Goal: Information Seeking & Learning: Learn about a topic

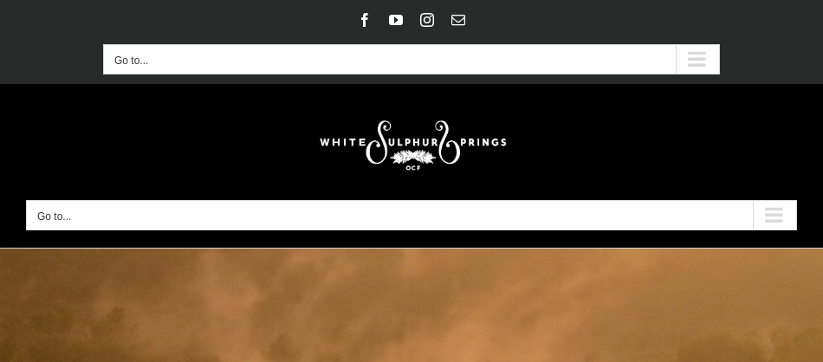
drag, startPoint x: 690, startPoint y: 65, endPoint x: 774, endPoint y: 206, distance: 163.9
click at [691, 64] on div "Secondary Mobile Menu" at bounding box center [697, 59] width 43 height 29
click at [774, 206] on div "Signature Programs Summer R&R Winter Retreat Holistic Health Workshop Resurrect…" at bounding box center [411, 165] width 771 height 129
click at [695, 54] on div "Secondary Mobile Menu" at bounding box center [697, 59] width 43 height 29
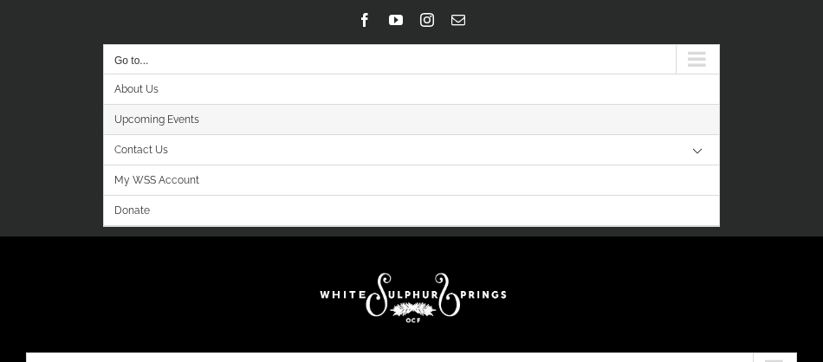
click at [243, 120] on link "Upcoming Events" at bounding box center [411, 120] width 615 height 30
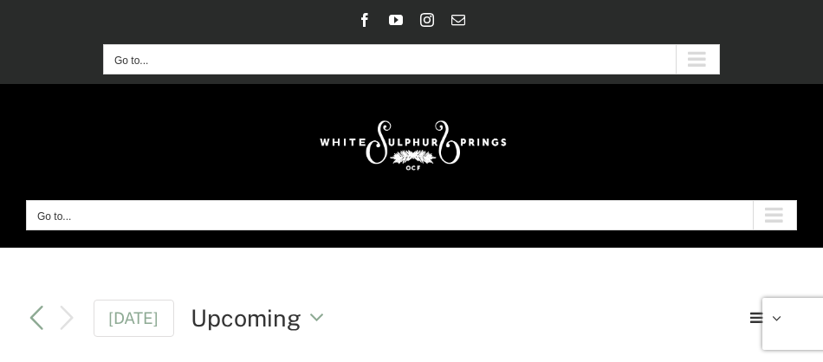
click at [97, 227] on button "Go to..." at bounding box center [411, 215] width 771 height 30
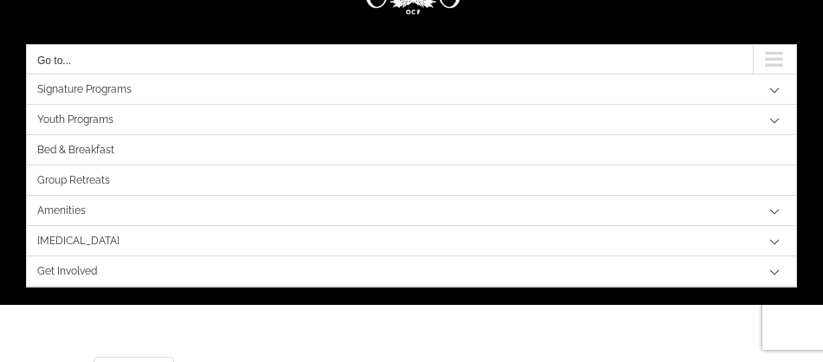
scroll to position [159, 0]
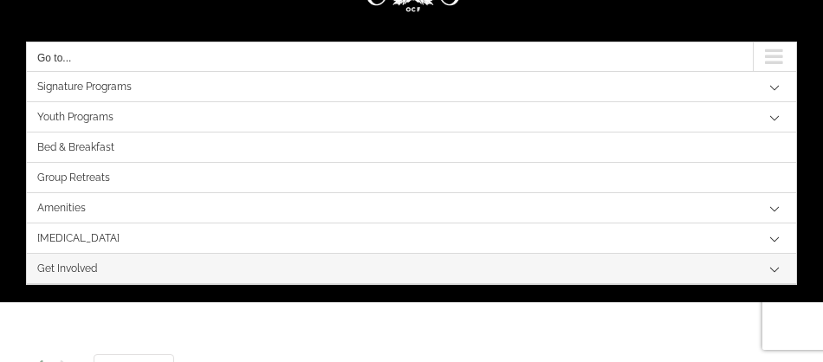
click at [82, 270] on span "Get Involved" at bounding box center [67, 269] width 60 height 30
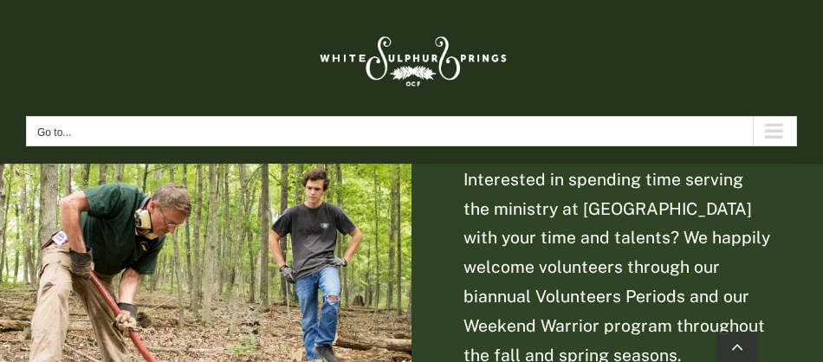
scroll to position [2759, 0]
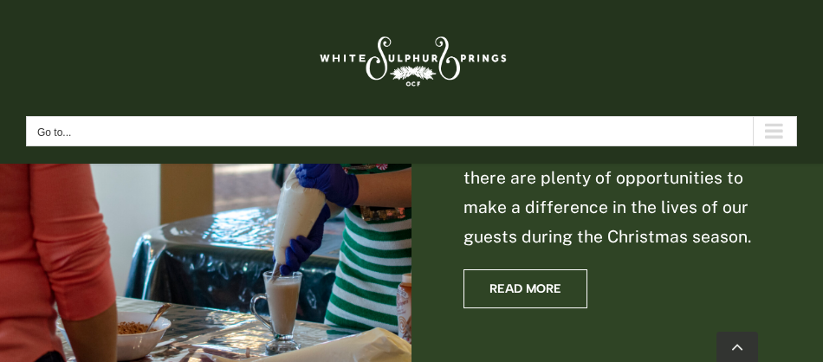
click at [788, 133] on div "Main Menu Mobile Sticky" at bounding box center [774, 131] width 43 height 29
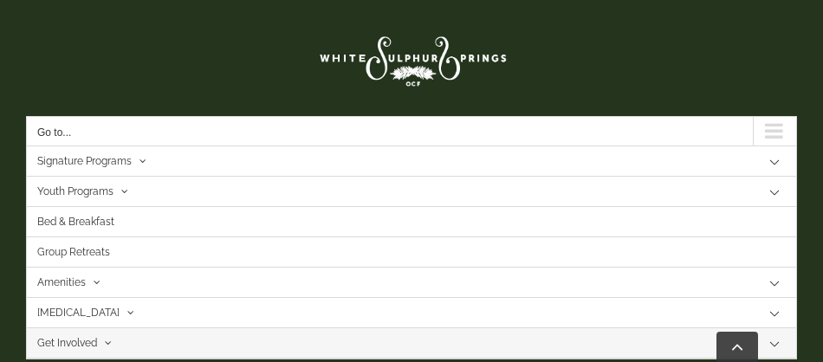
scroll to position [4109, 0]
click at [766, 342] on button "Open submenu of Get Involved" at bounding box center [774, 343] width 43 height 30
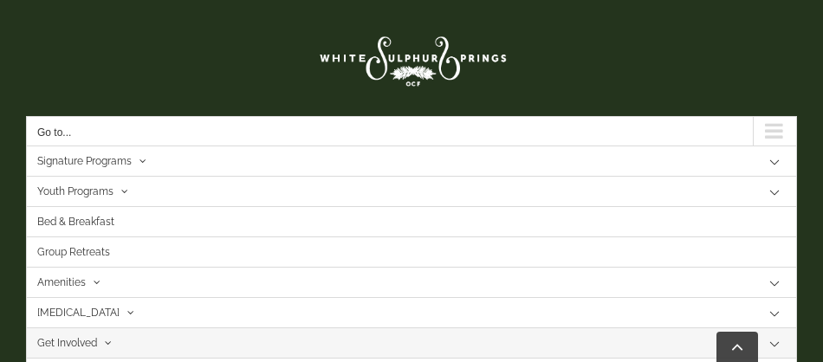
scroll to position [2044, 0]
click at [766, 129] on div "Main Menu Mobile Sticky" at bounding box center [774, 131] width 43 height 29
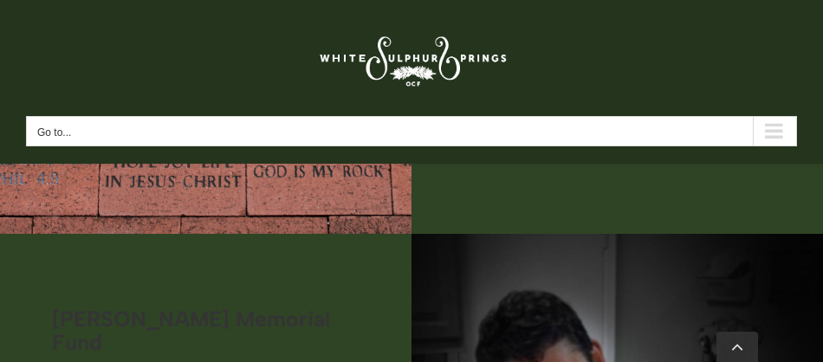
click at [768, 133] on div "Main Menu Mobile Sticky" at bounding box center [774, 131] width 43 height 29
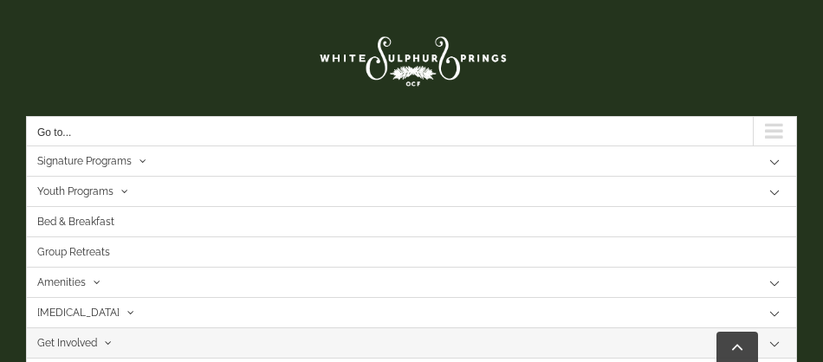
scroll to position [2207, 0]
click at [185, 336] on link "Get Involved" at bounding box center [411, 343] width 769 height 30
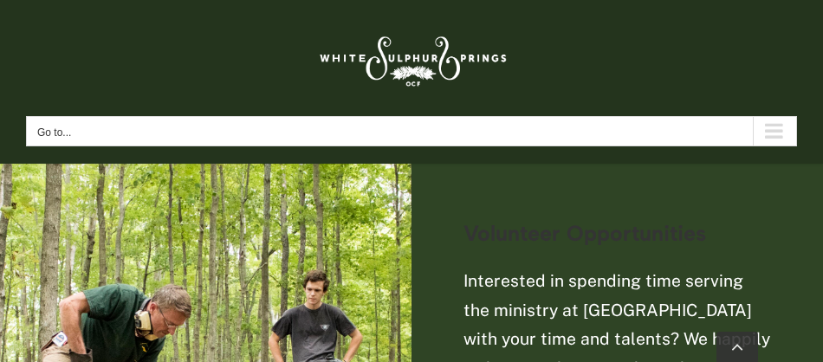
scroll to position [2615, 0]
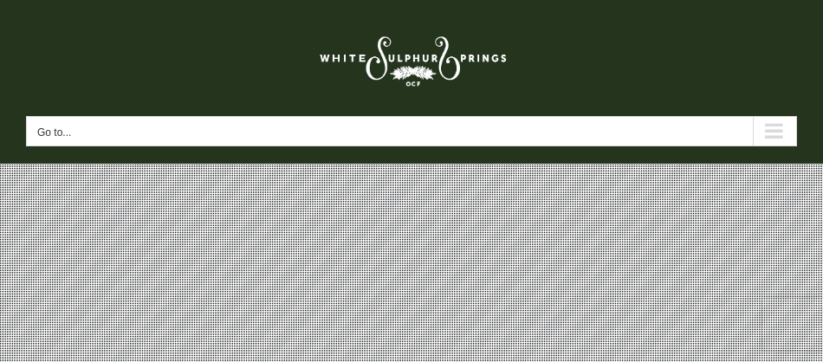
scroll to position [0, 0]
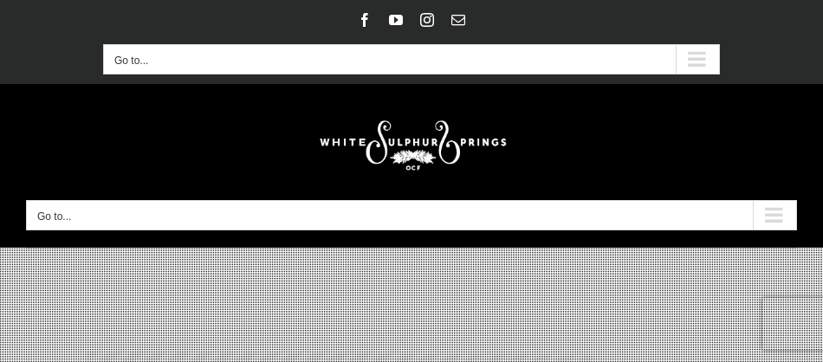
click at [703, 63] on div "Secondary Mobile Menu" at bounding box center [697, 59] width 43 height 29
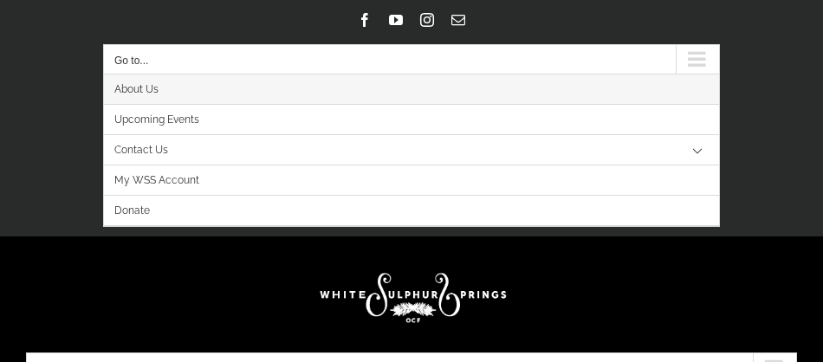
click at [162, 93] on link "About Us" at bounding box center [411, 90] width 615 height 30
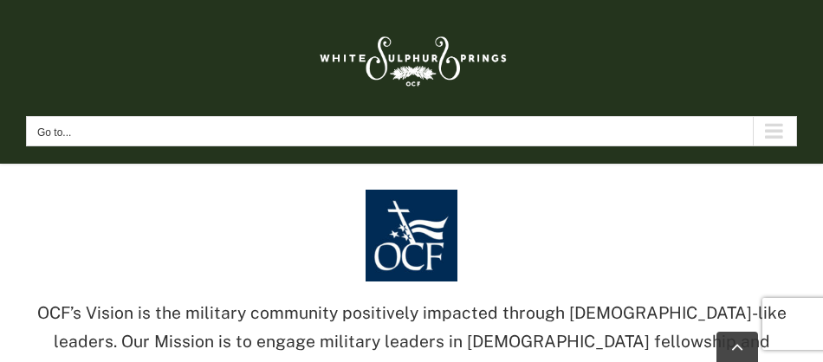
scroll to position [3052, 0]
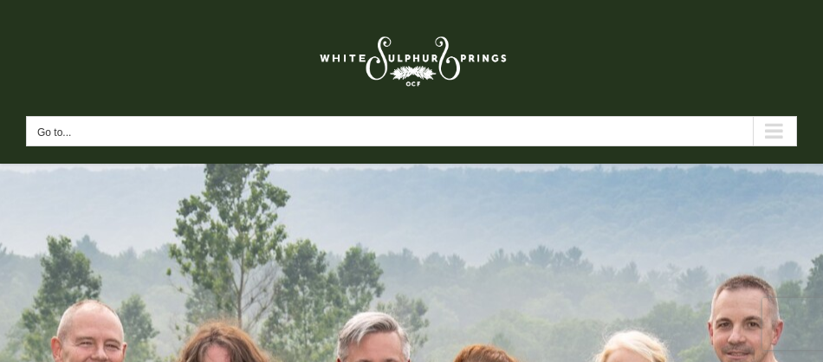
scroll to position [0, 0]
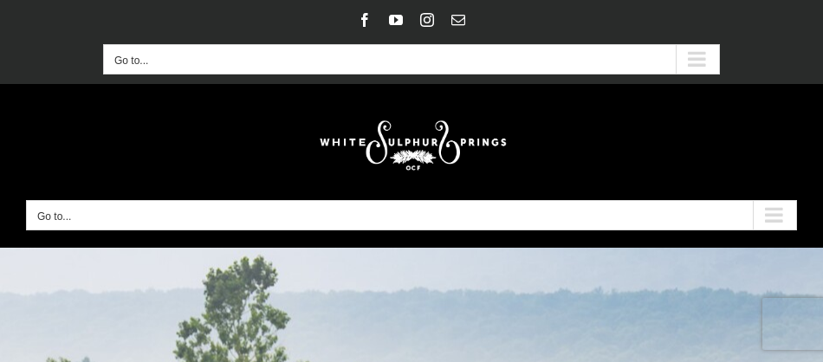
click at [703, 48] on div "Secondary Mobile Menu" at bounding box center [697, 59] width 43 height 29
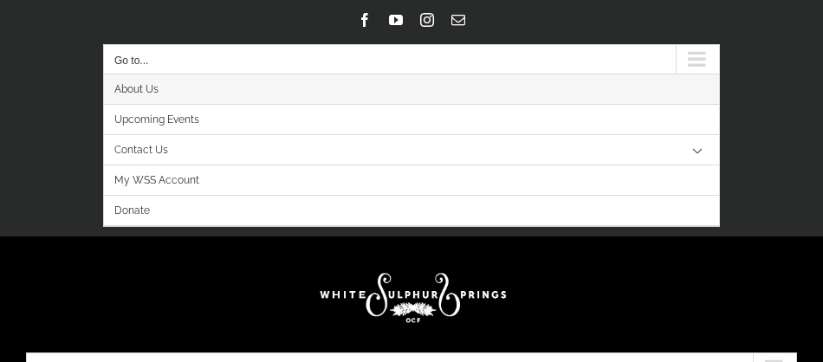
click at [695, 157] on button "Open submenu of Contact Us" at bounding box center [697, 150] width 43 height 30
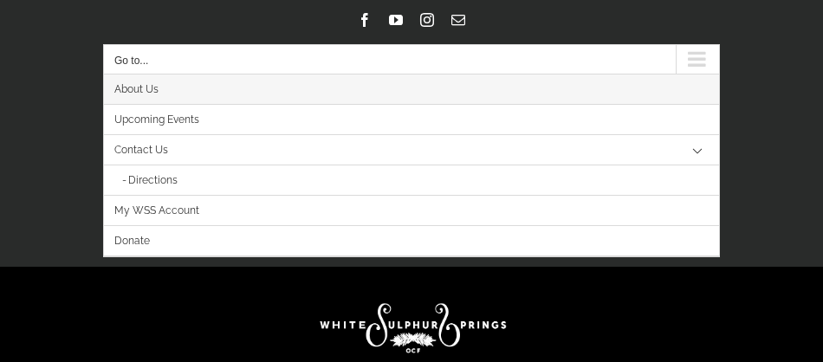
click at [695, 148] on button "Close submenu of Contact Us" at bounding box center [697, 150] width 43 height 30
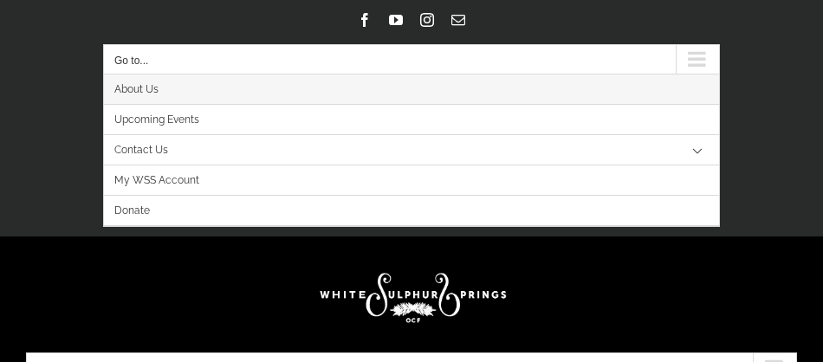
click at [540, 65] on button "Go to..." at bounding box center [411, 59] width 617 height 30
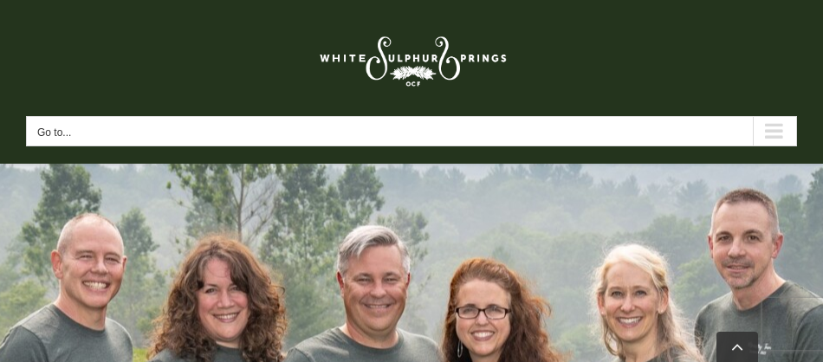
scroll to position [178, 0]
click at [108, 127] on button "Go to..." at bounding box center [411, 131] width 771 height 30
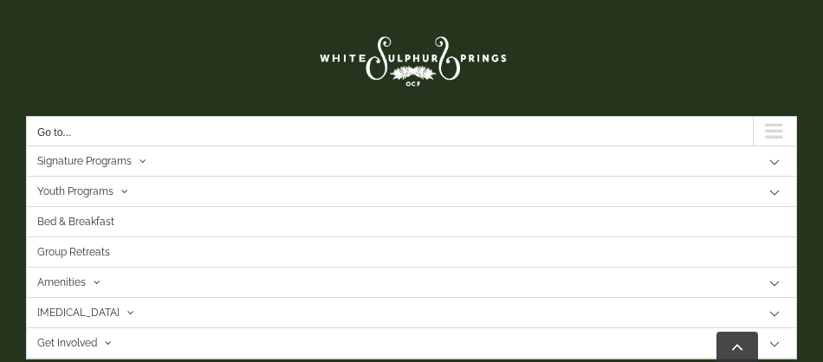
scroll to position [221, 0]
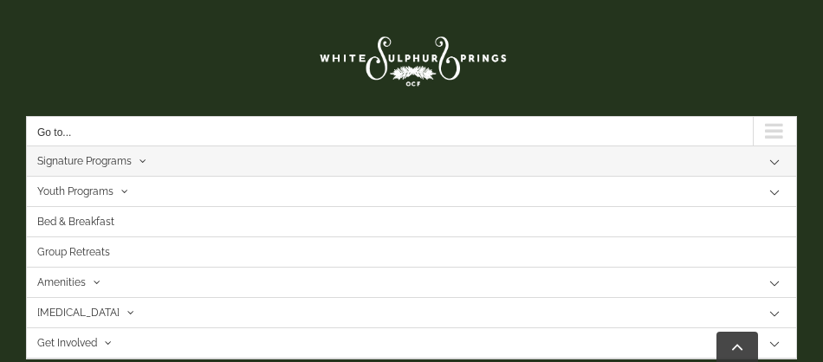
click at [146, 165] on icon "Main Menu Mobile Sticky" at bounding box center [142, 161] width 7 height 12
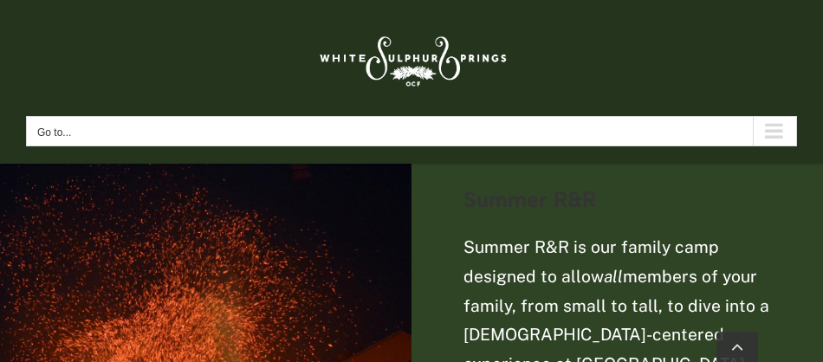
scroll to position [943, 0]
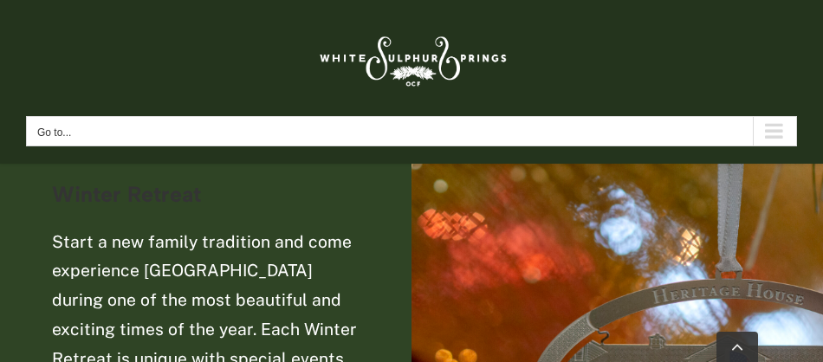
scroll to position [1597, 0]
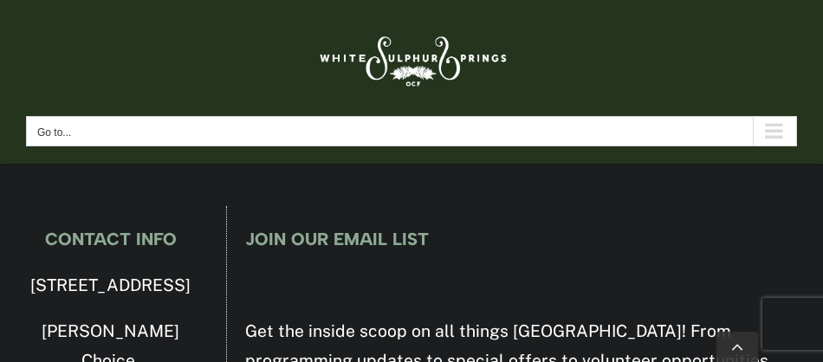
scroll to position [3791, 0]
click at [772, 120] on div "Main Menu Mobile Sticky" at bounding box center [774, 131] width 43 height 29
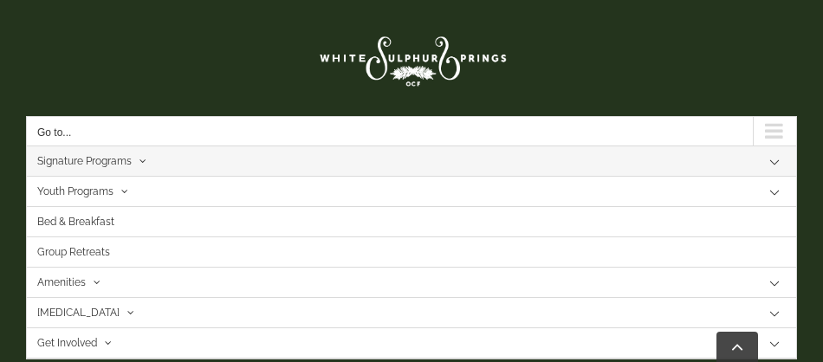
scroll to position [3893, 0]
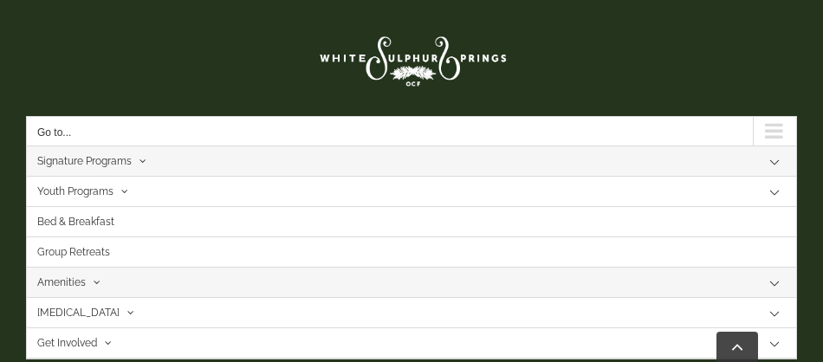
click at [94, 281] on icon "Main Menu Mobile Sticky" at bounding box center [97, 282] width 7 height 12
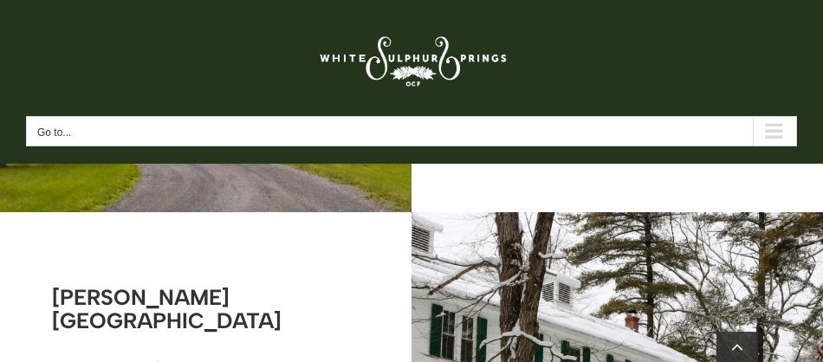
scroll to position [1046, 0]
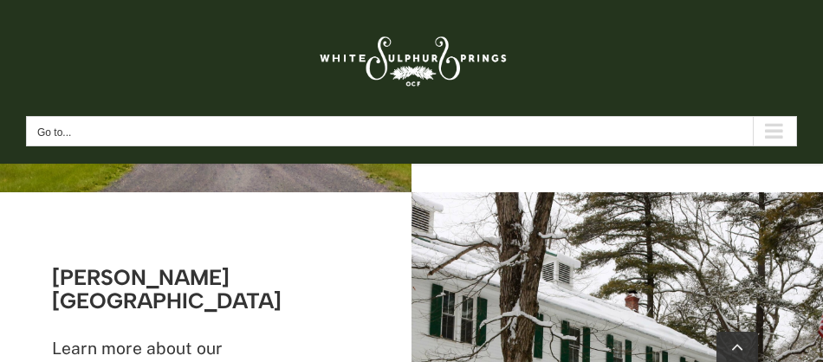
click at [778, 137] on div "Main Menu Mobile Sticky" at bounding box center [774, 131] width 43 height 29
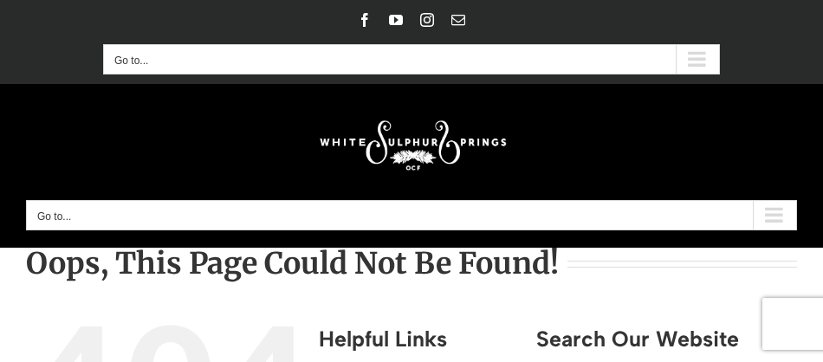
click at [699, 62] on div "Secondary Mobile Menu" at bounding box center [697, 59] width 43 height 29
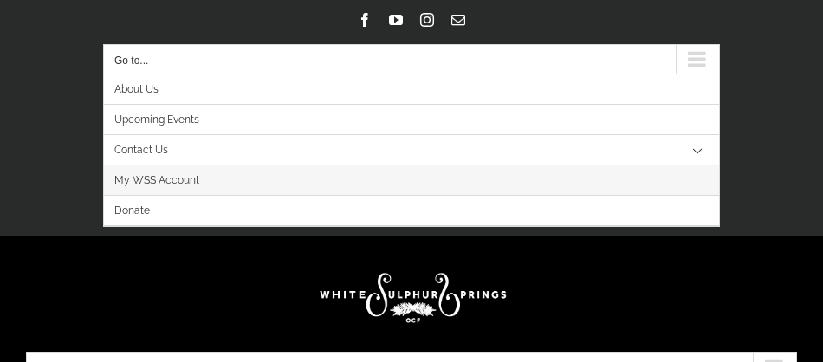
click at [165, 183] on span "My WSS Account" at bounding box center [156, 180] width 85 height 30
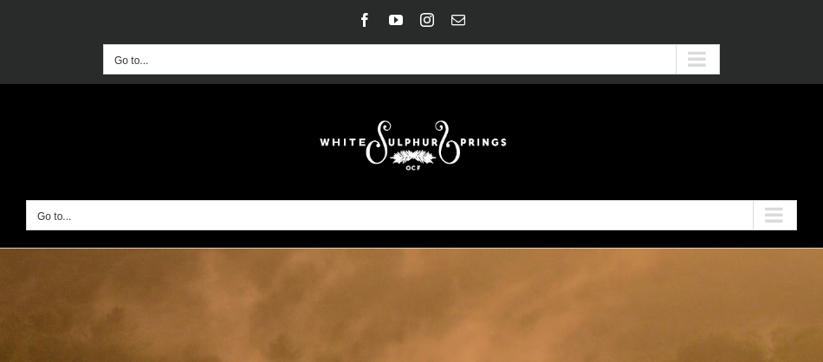
click at [773, 227] on div "Main Menu Mobile" at bounding box center [774, 215] width 43 height 29
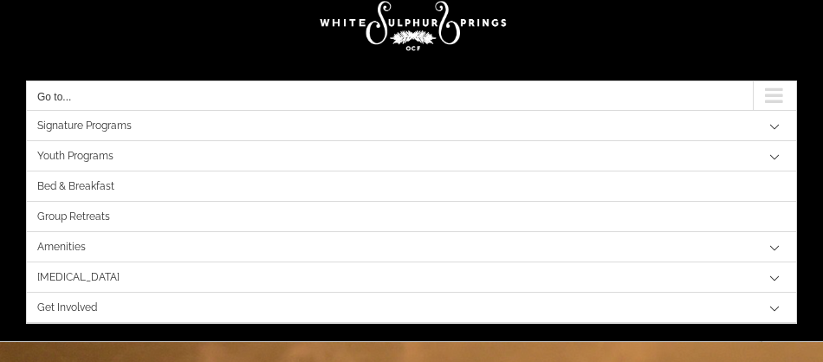
scroll to position [140, 0]
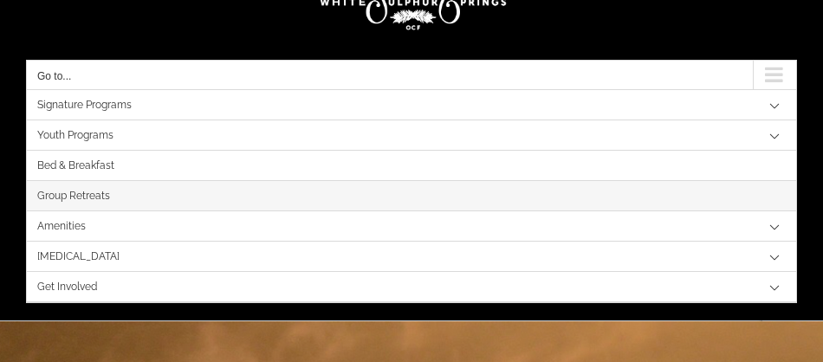
click at [69, 201] on span "Group Retreats" at bounding box center [73, 196] width 73 height 30
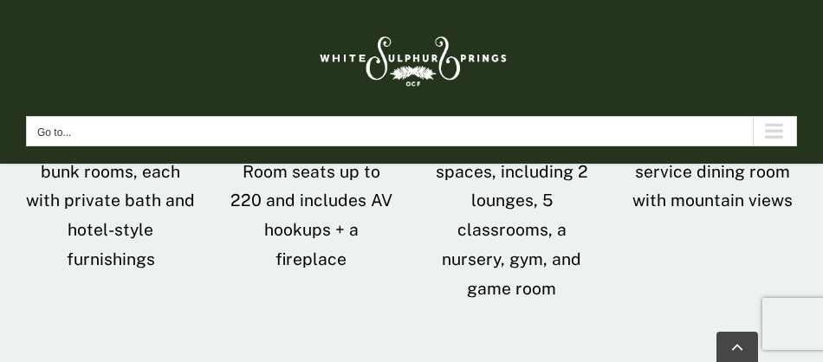
scroll to position [2773, 0]
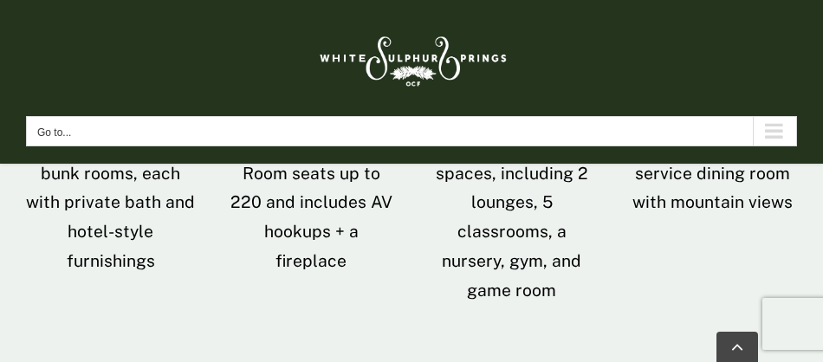
click at [779, 144] on div "Main Menu Mobile Sticky" at bounding box center [774, 131] width 43 height 29
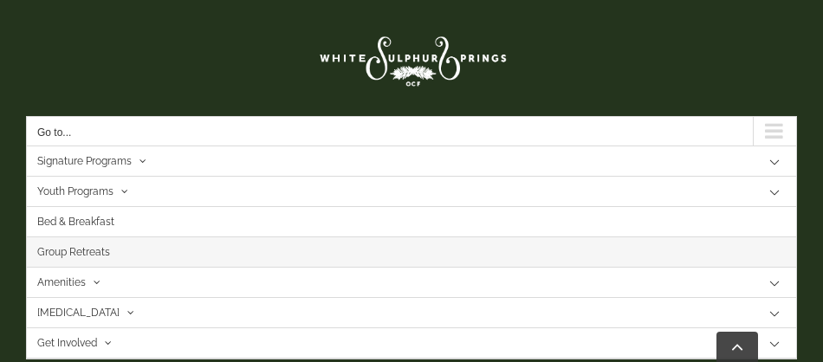
scroll to position [2951, 0]
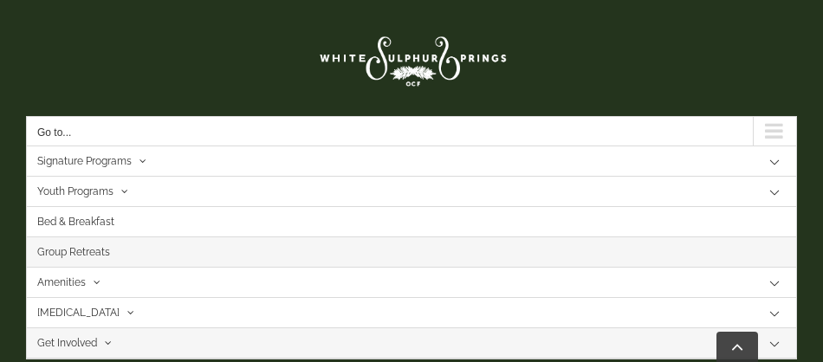
click at [94, 342] on span "Get Involved" at bounding box center [67, 343] width 60 height 30
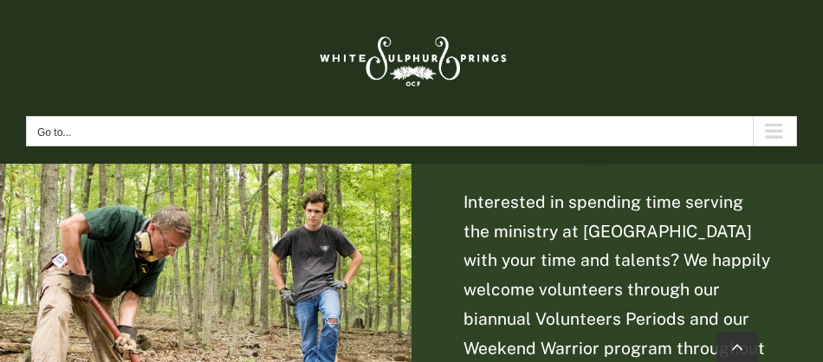
scroll to position [2714, 0]
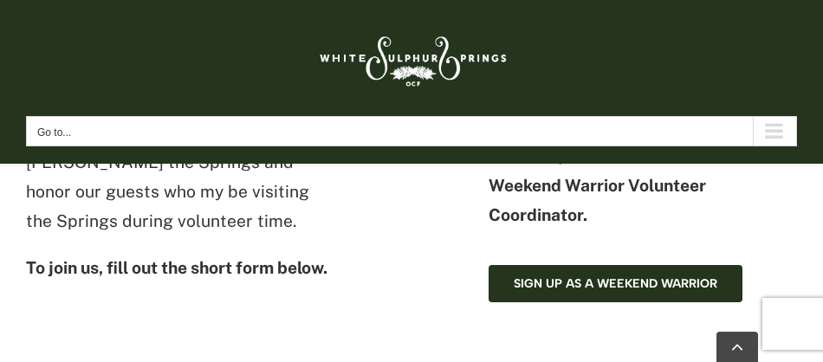
scroll to position [1198, 0]
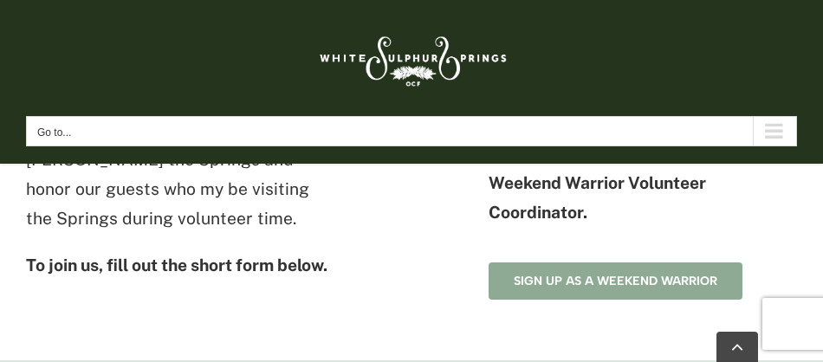
click at [698, 287] on span "Sign up as a Weekend Warrior" at bounding box center [616, 281] width 204 height 15
click at [606, 291] on link "Sign up as a Weekend Warrior" at bounding box center [616, 280] width 254 height 37
click at [593, 274] on span "Sign up as a Weekend Warrior" at bounding box center [616, 281] width 204 height 15
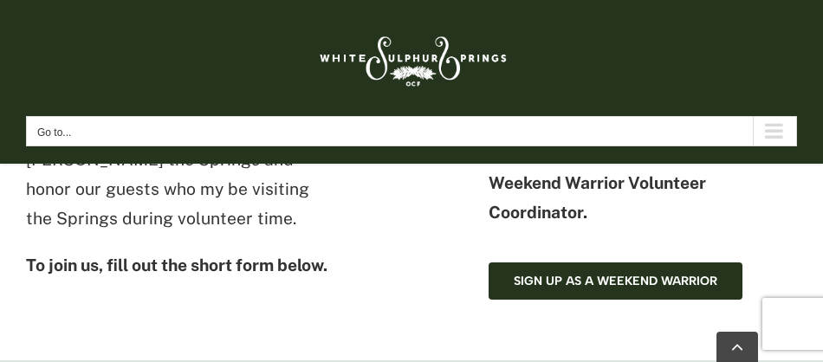
click at [85, 57] on link at bounding box center [411, 57] width 771 height 81
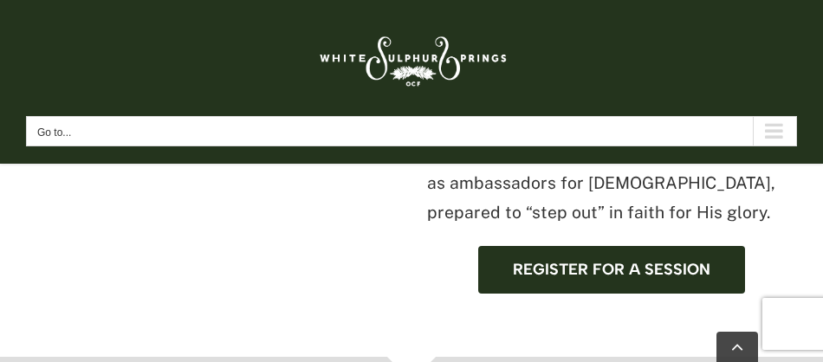
scroll to position [976, 0]
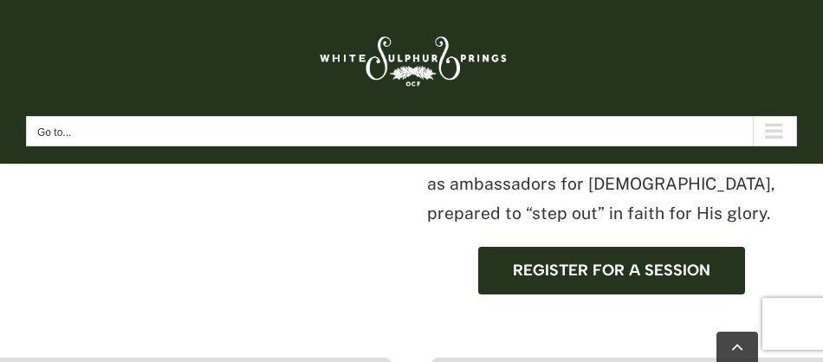
click at [783, 133] on div "Main Menu Mobile Sticky" at bounding box center [774, 131] width 43 height 29
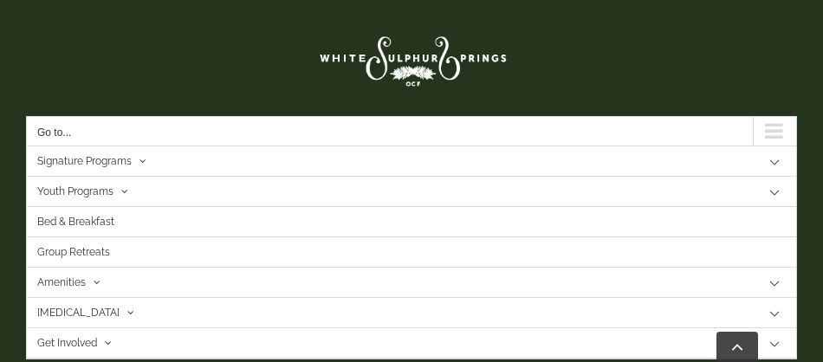
scroll to position [1095, 0]
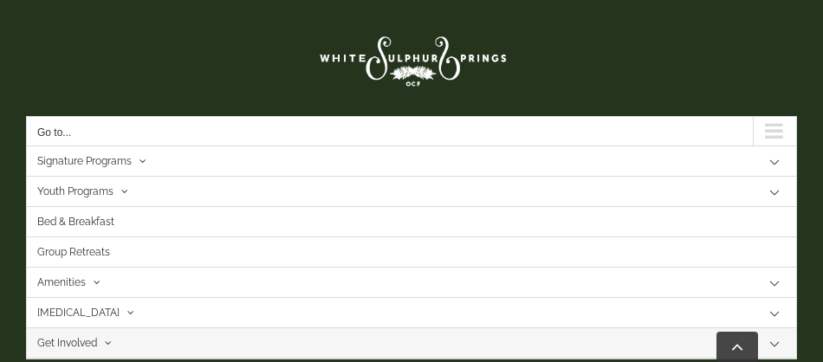
click at [89, 336] on span "Get Involved" at bounding box center [67, 343] width 60 height 30
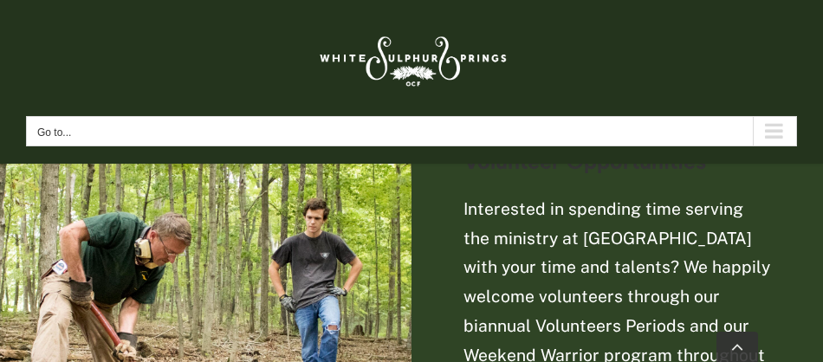
scroll to position [2718, 0]
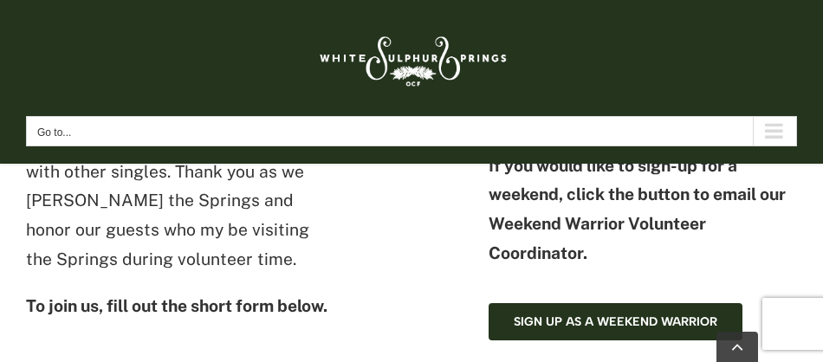
scroll to position [1157, 0]
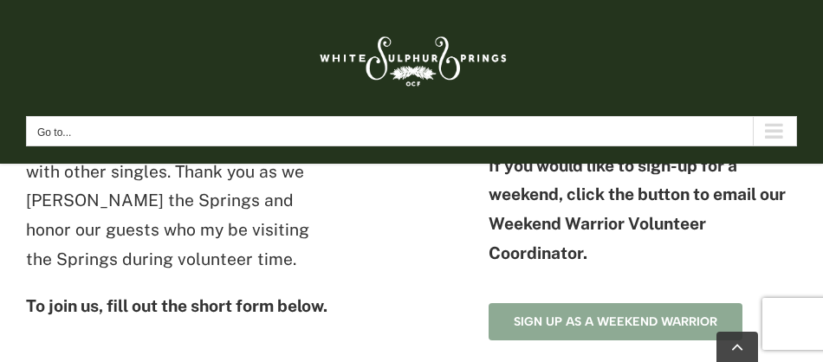
click at [596, 319] on span "Sign up as a Weekend Warrior" at bounding box center [616, 321] width 204 height 15
click at [525, 317] on span "Sign up as a Weekend Warrior" at bounding box center [616, 321] width 204 height 15
click at [591, 326] on span "Sign up as a Weekend Warrior" at bounding box center [616, 321] width 204 height 15
click at [622, 317] on span "Sign up as a Weekend Warrior" at bounding box center [616, 321] width 204 height 15
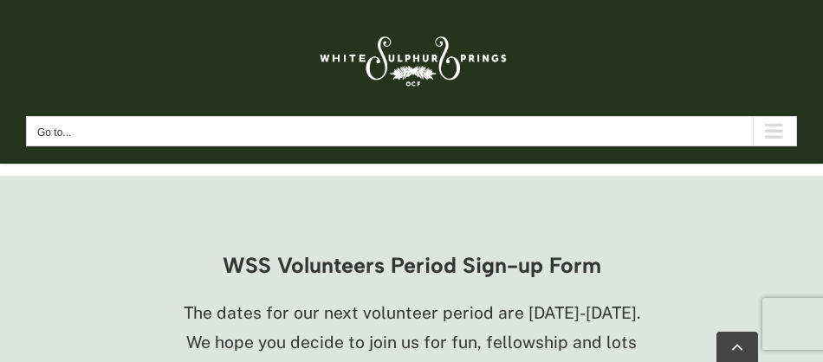
scroll to position [1391, 0]
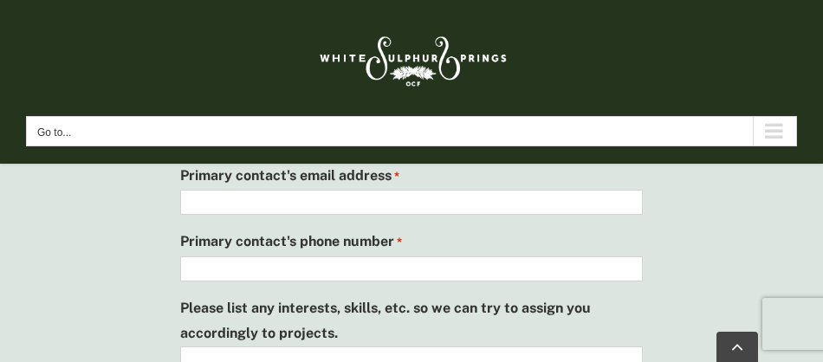
click at [0, 219] on div "WSS Volunteers Period Sign-up Form The dates for our next volunteer period are …" at bounding box center [411, 216] width 823 height 1230
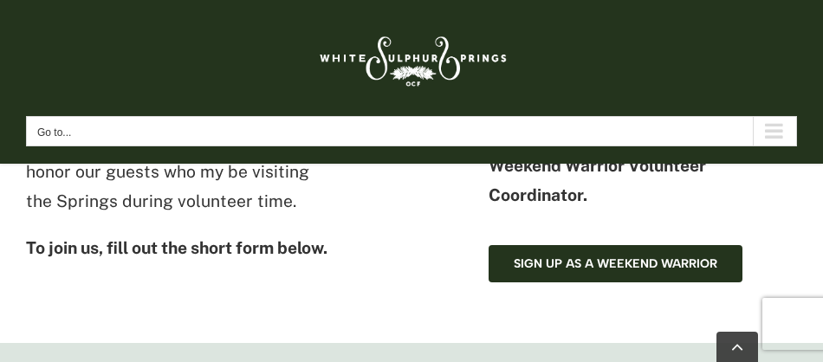
scroll to position [1217, 0]
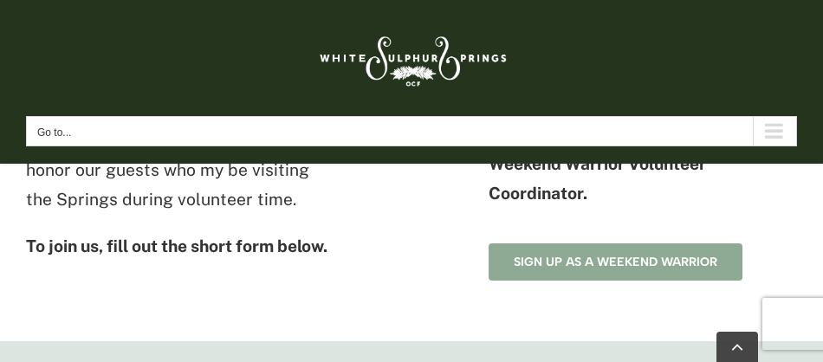
click at [695, 263] on span "Sign up as a Weekend Warrior" at bounding box center [616, 262] width 204 height 15
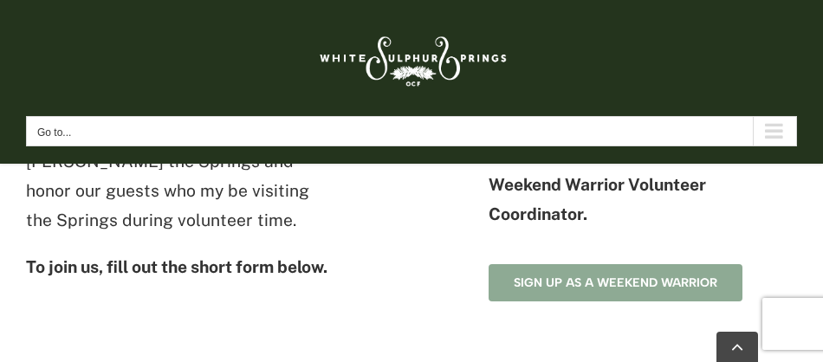
scroll to position [1195, 0]
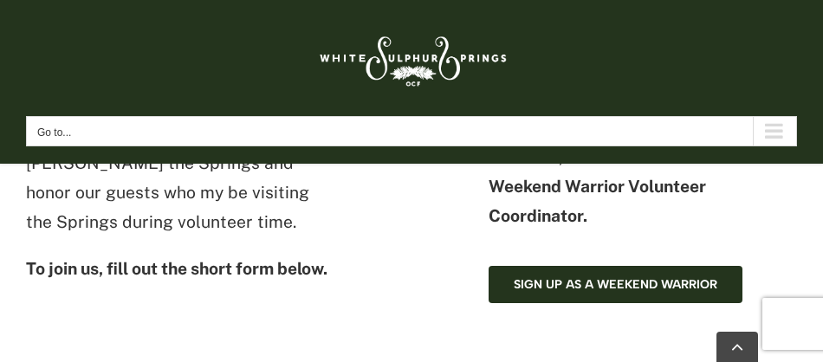
click at [788, 133] on div "Main Menu Mobile Sticky" at bounding box center [774, 131] width 43 height 29
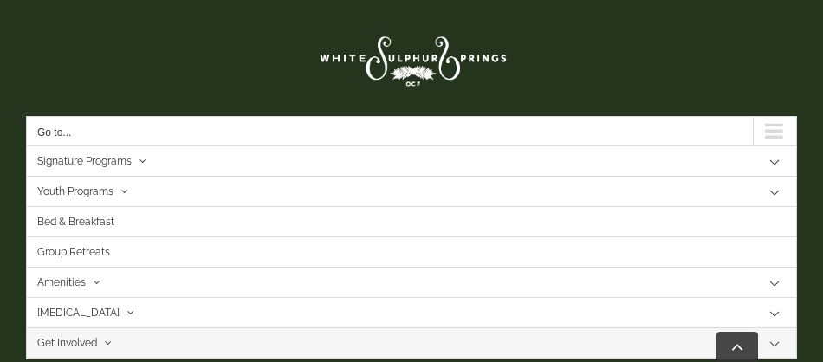
scroll to position [1316, 0]
click at [28, 256] on link "Group Retreats" at bounding box center [411, 252] width 769 height 30
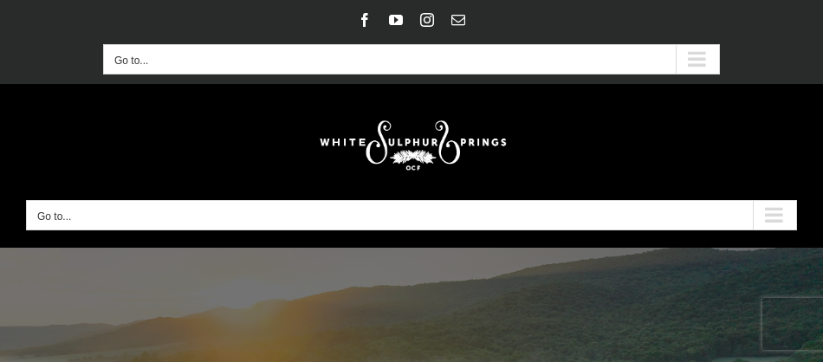
click at [709, 57] on div "Secondary Mobile Menu" at bounding box center [697, 59] width 43 height 29
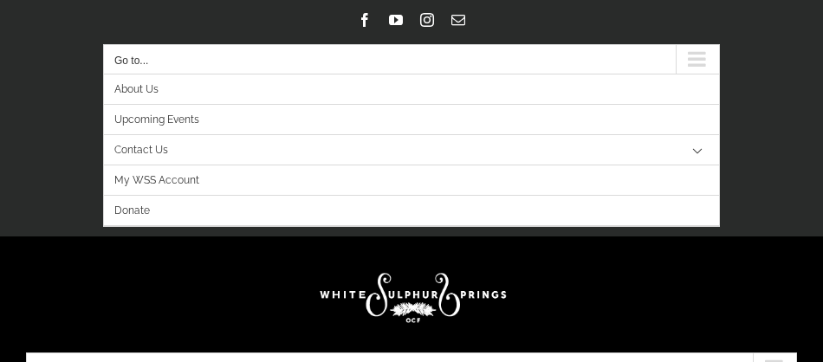
click at [173, 148] on link "Contact Us" at bounding box center [411, 150] width 615 height 30
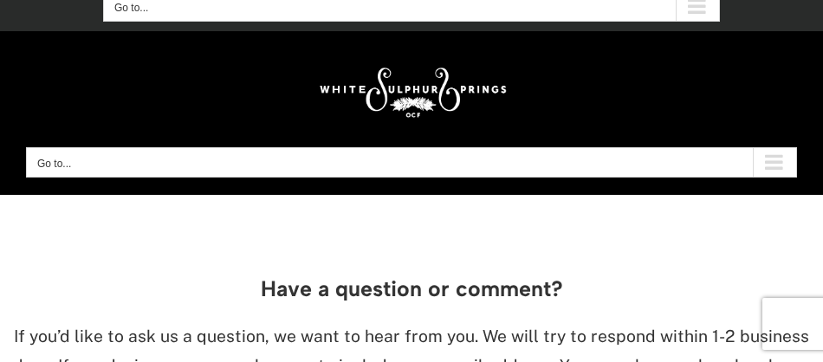
scroll to position [59, 0]
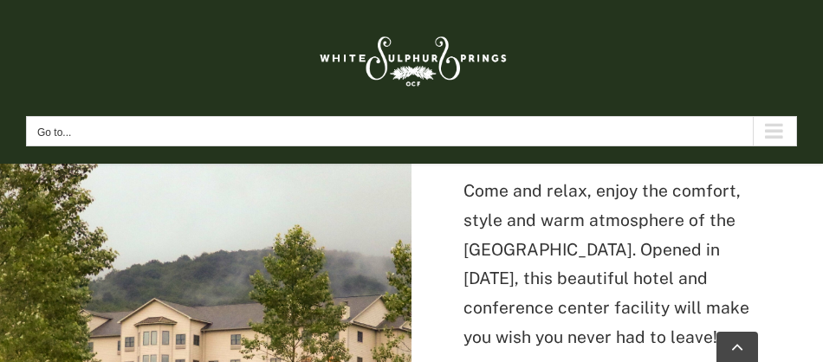
scroll to position [328, 0]
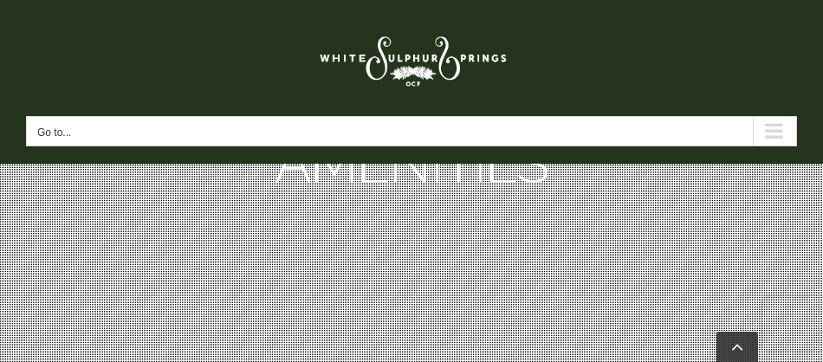
click at [766, 118] on div "Main Menu Mobile Sticky" at bounding box center [774, 131] width 43 height 29
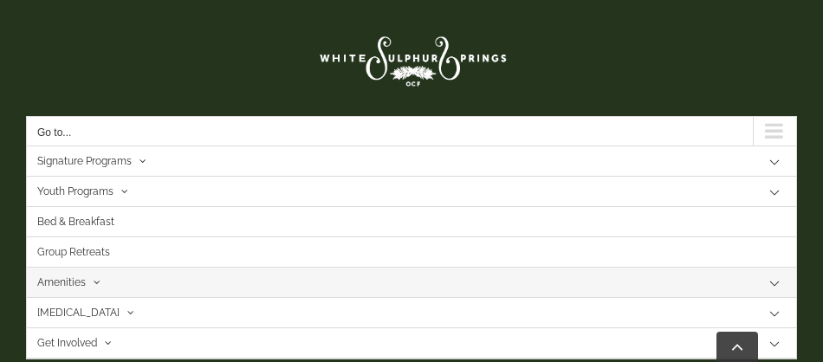
click at [771, 131] on div "Main Menu Mobile Sticky" at bounding box center [774, 131] width 43 height 29
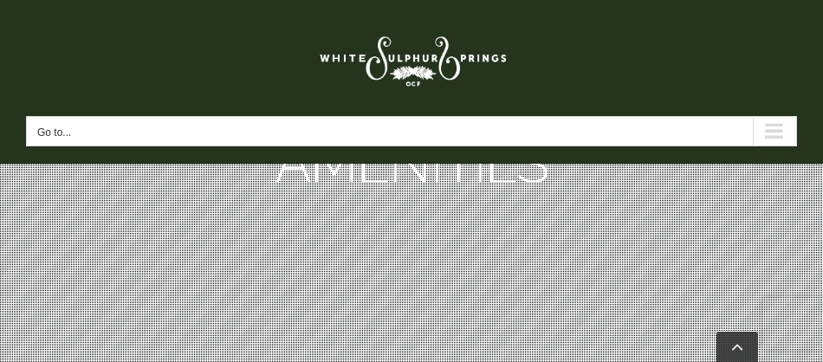
click at [768, 123] on div "Main Menu Mobile Sticky" at bounding box center [774, 131] width 43 height 29
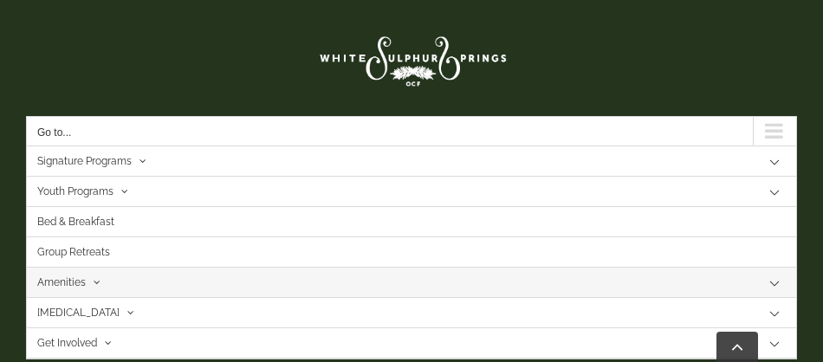
scroll to position [525, 0]
click at [543, 69] on link at bounding box center [411, 57] width 771 height 81
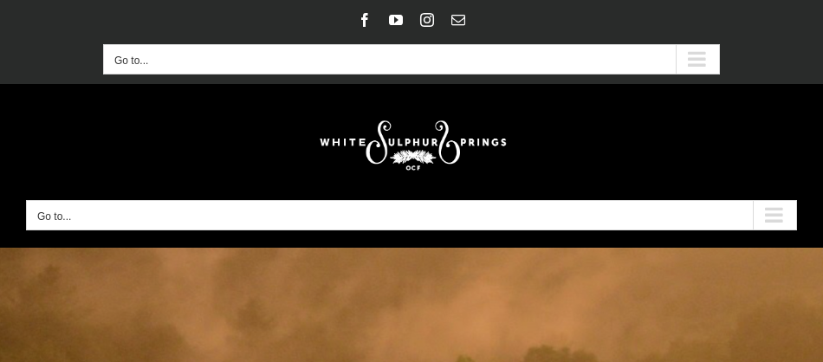
click at [697, 49] on div "Secondary Mobile Menu" at bounding box center [697, 59] width 43 height 29
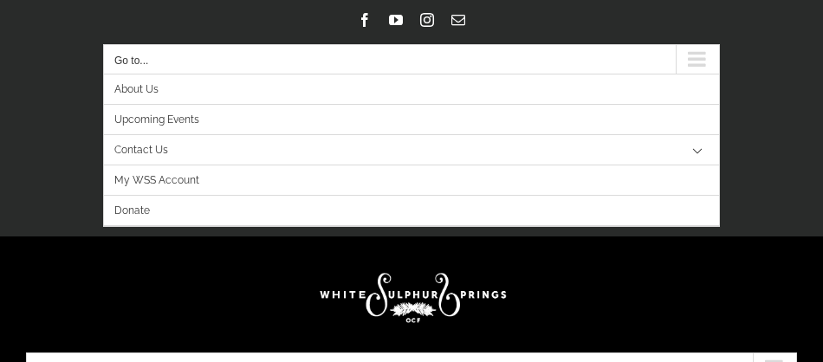
click at [701, 88] on link "About Us" at bounding box center [411, 90] width 615 height 30
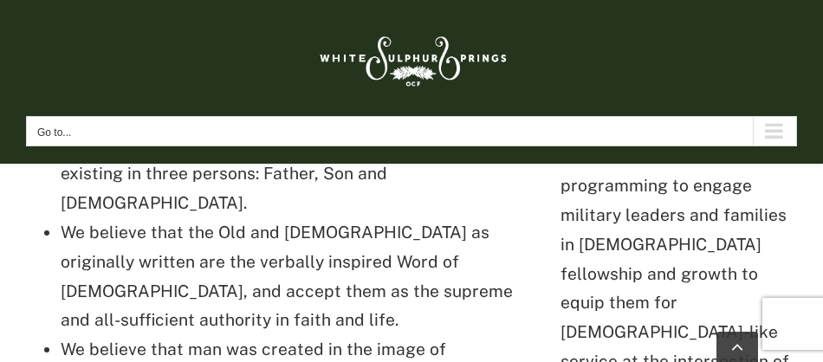
scroll to position [3521, 0]
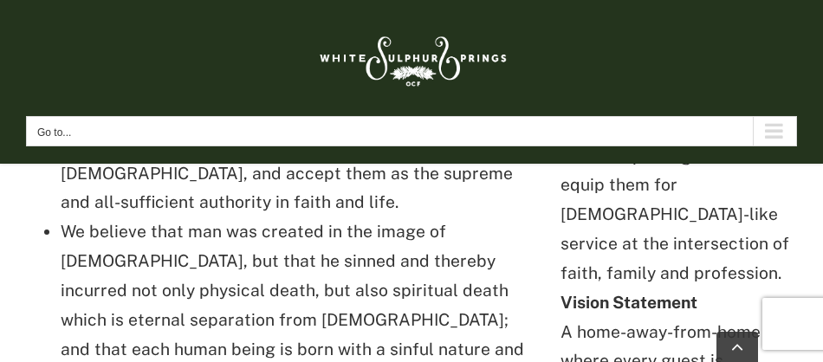
click at [761, 142] on div "Main Menu Mobile Sticky" at bounding box center [774, 131] width 43 height 29
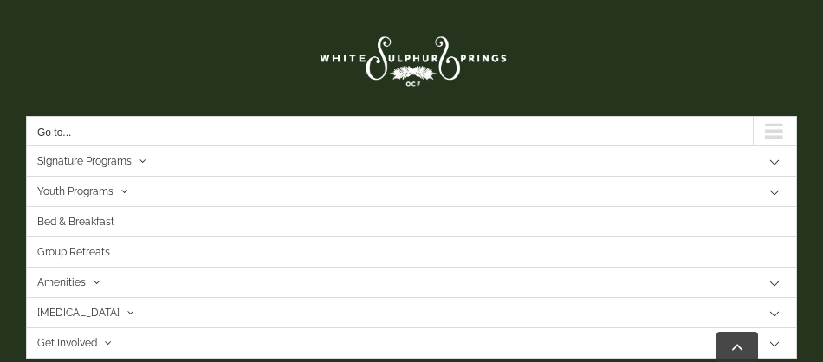
click at [424, 60] on img at bounding box center [411, 57] width 199 height 81
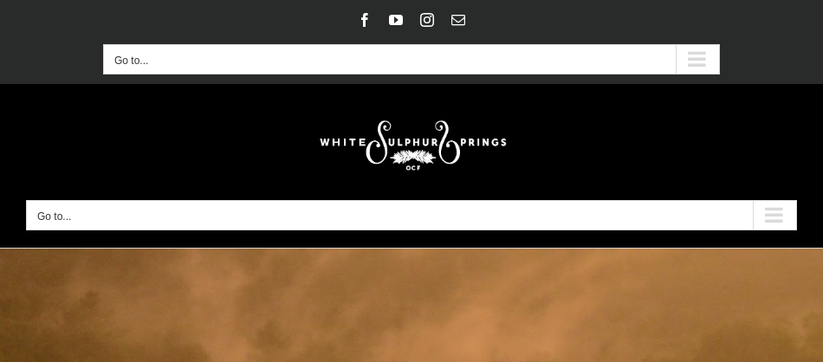
click at [701, 67] on div "Secondary Mobile Menu" at bounding box center [697, 59] width 43 height 29
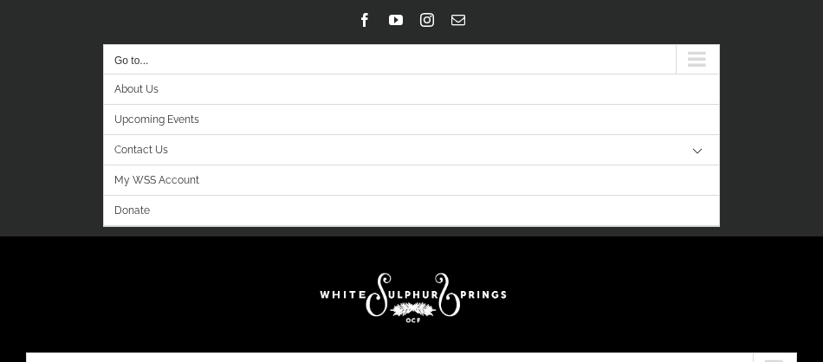
click at [186, 90] on link "About Us" at bounding box center [411, 90] width 615 height 30
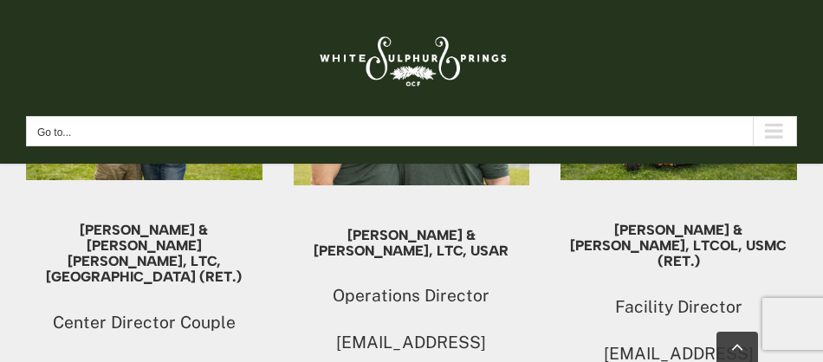
scroll to position [1383, 0]
